Goal: Navigation & Orientation: Go to known website

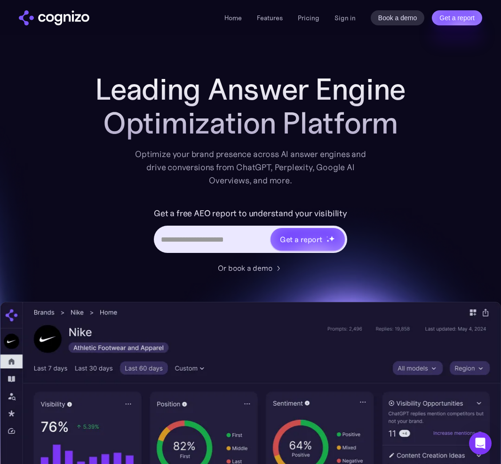
drag, startPoint x: 0, startPoint y: 0, endPoint x: 398, endPoint y: 185, distance: 438.6
click at [398, 185] on div "Leading Answer Engine Optimization Platform Optimize your brand presence across…" at bounding box center [250, 367] width 501 height 591
click at [407, 158] on div "Leading Answer Engine Optimization Platform Optimize your brand presence across…" at bounding box center [251, 129] width 376 height 115
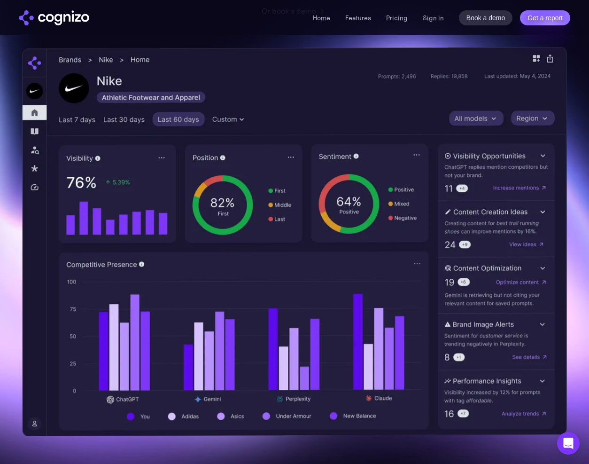
scroll to position [257, 0]
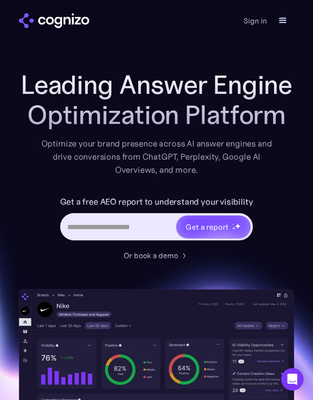
click at [53, 25] on img "home" at bounding box center [54, 20] width 70 height 15
